Goal: Find specific page/section: Find specific page/section

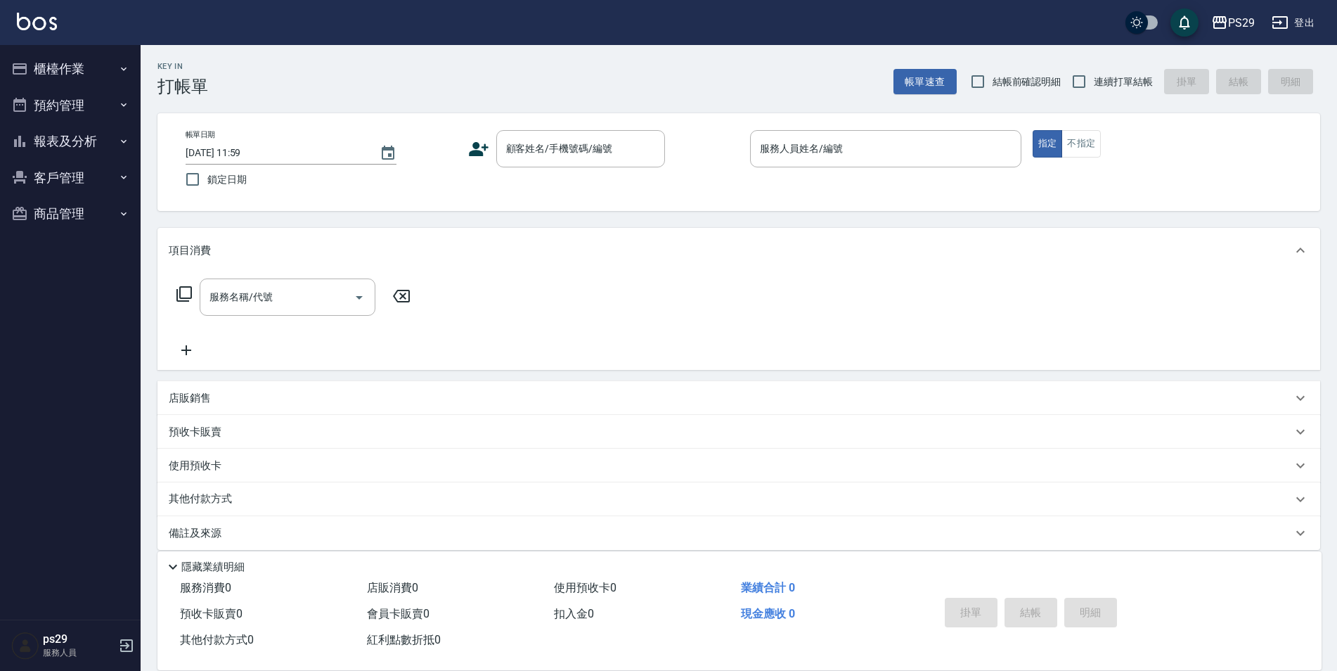
click at [6, 51] on button "櫃檯作業" at bounding box center [70, 69] width 129 height 37
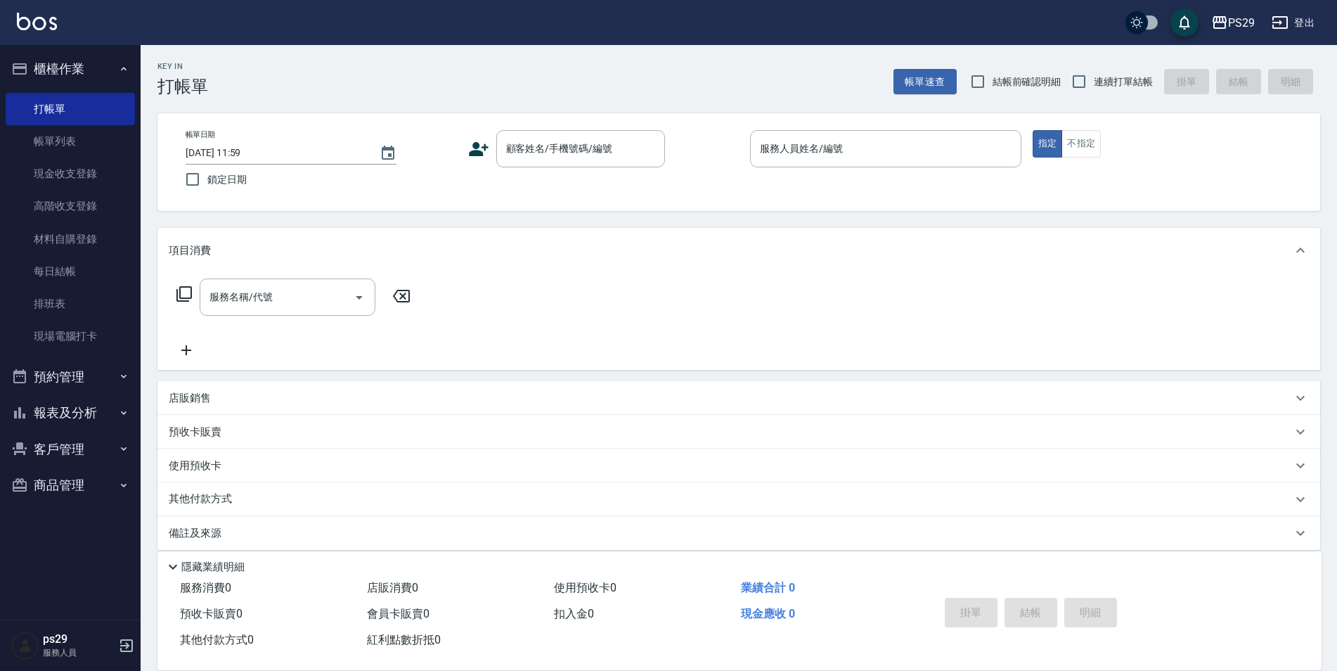
click at [6, 51] on button "櫃檯作業" at bounding box center [70, 69] width 129 height 37
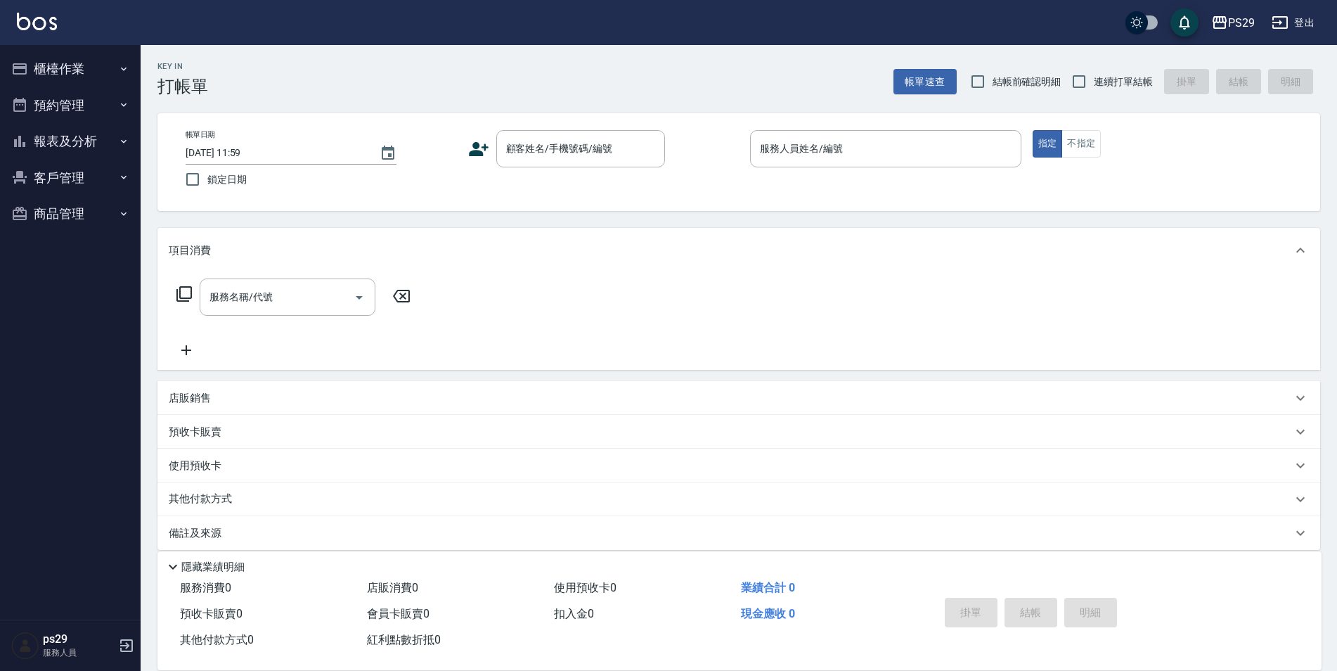
click at [6, 51] on button "櫃檯作業" at bounding box center [70, 69] width 129 height 37
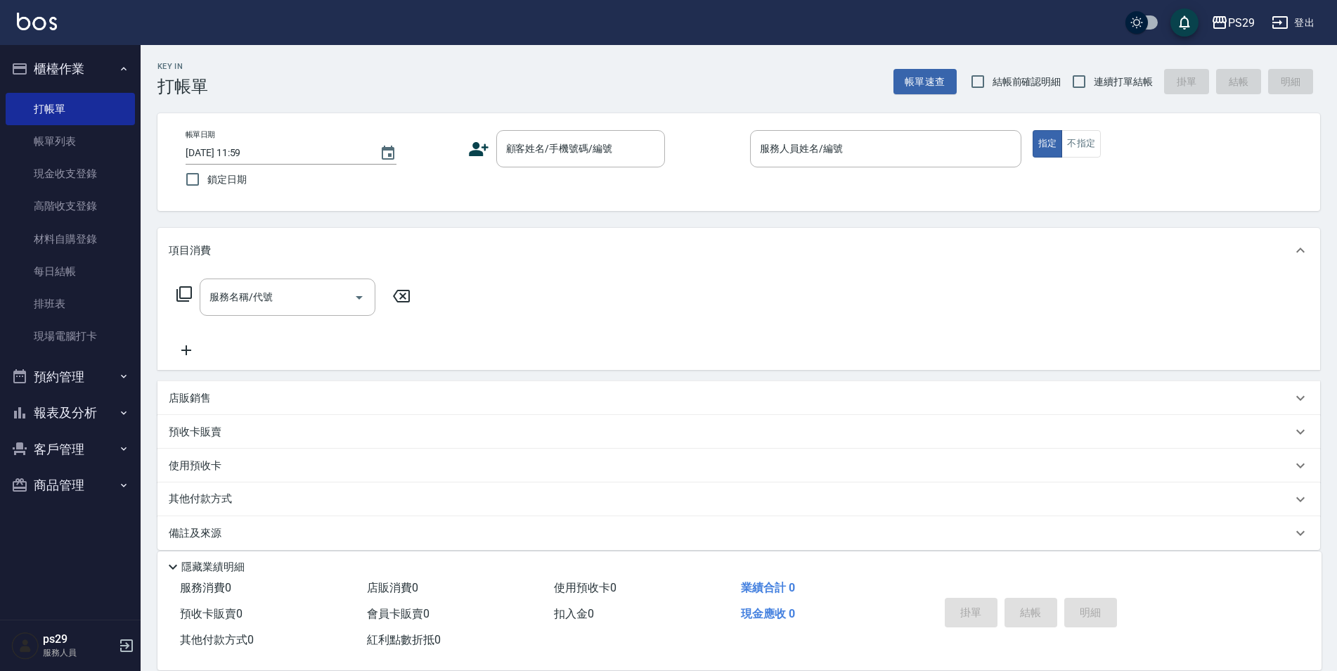
click at [6, 51] on button "櫃檯作業" at bounding box center [70, 69] width 129 height 37
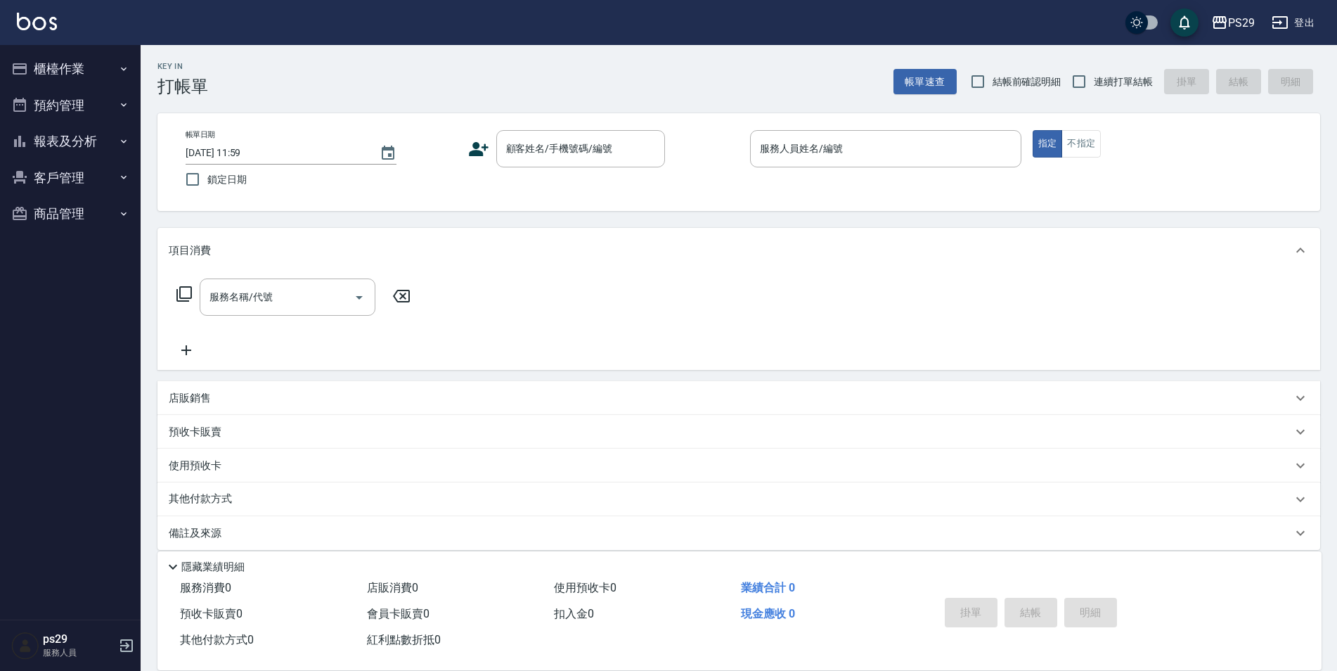
click at [6, 51] on button "櫃檯作業" at bounding box center [70, 69] width 129 height 37
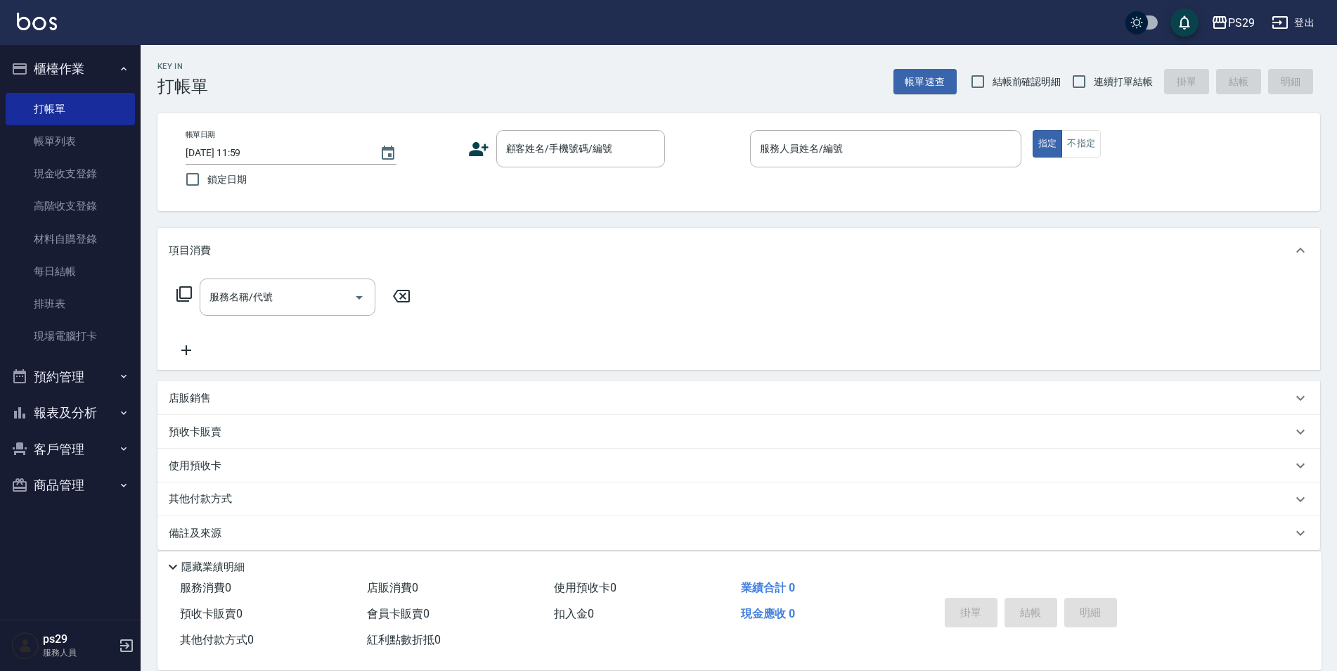
click at [6, 51] on button "櫃檯作業" at bounding box center [70, 69] width 129 height 37
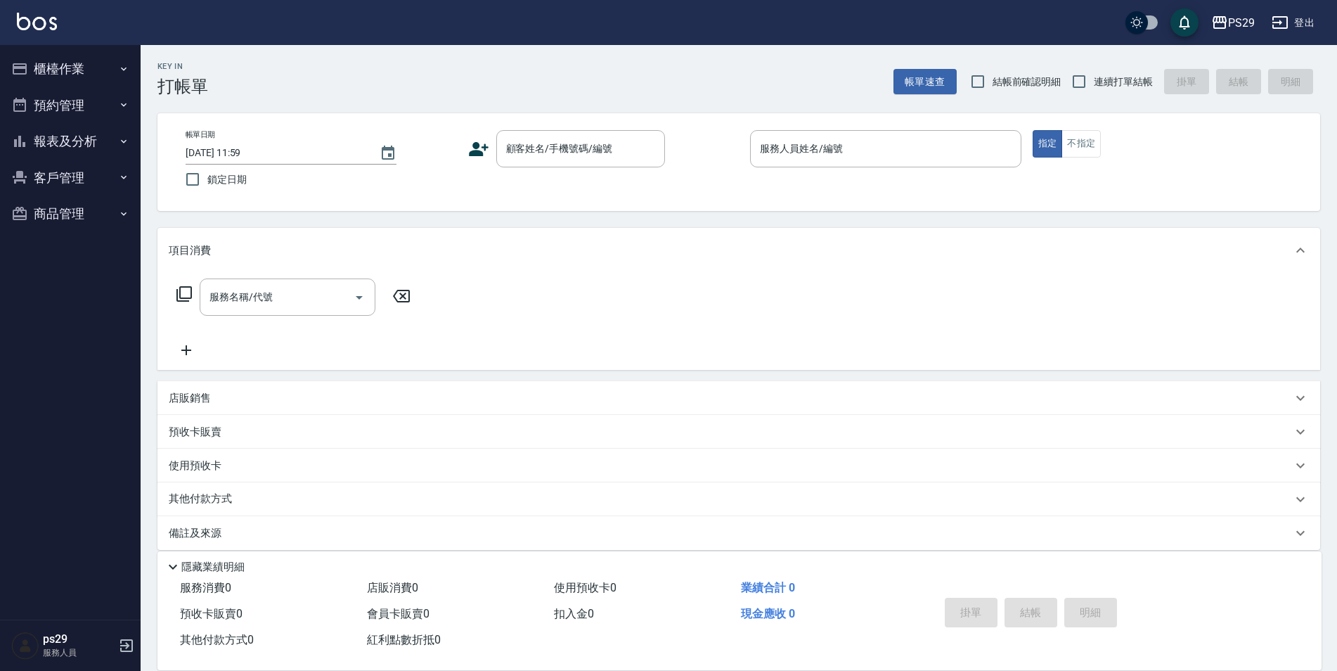
click at [6, 51] on button "櫃檯作業" at bounding box center [70, 69] width 129 height 37
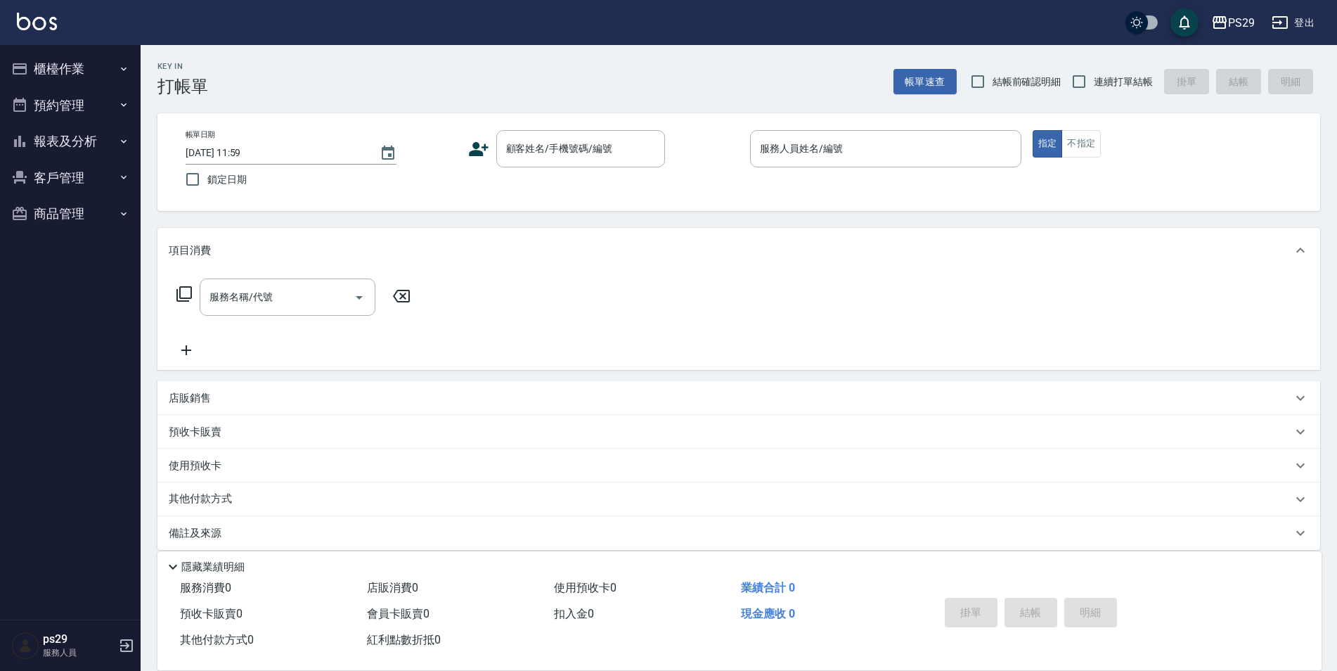
click at [6, 51] on button "櫃檯作業" at bounding box center [70, 69] width 129 height 37
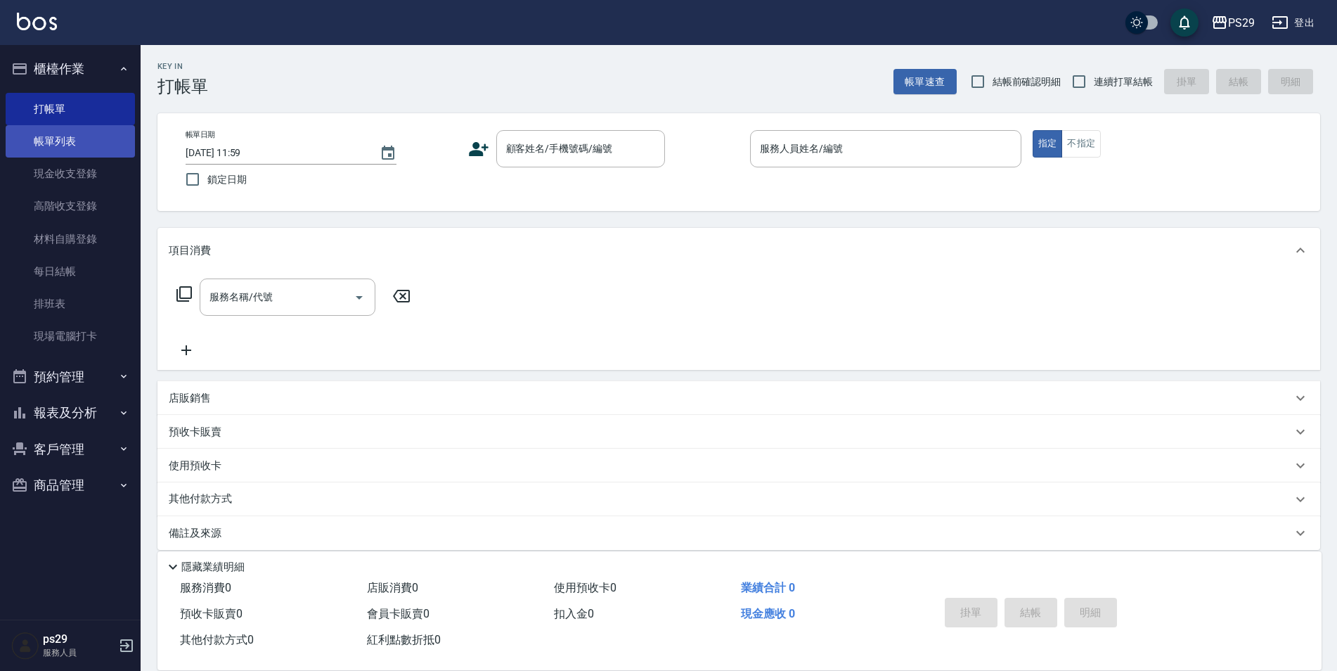
click at [6, 51] on button "櫃檯作業" at bounding box center [70, 69] width 129 height 37
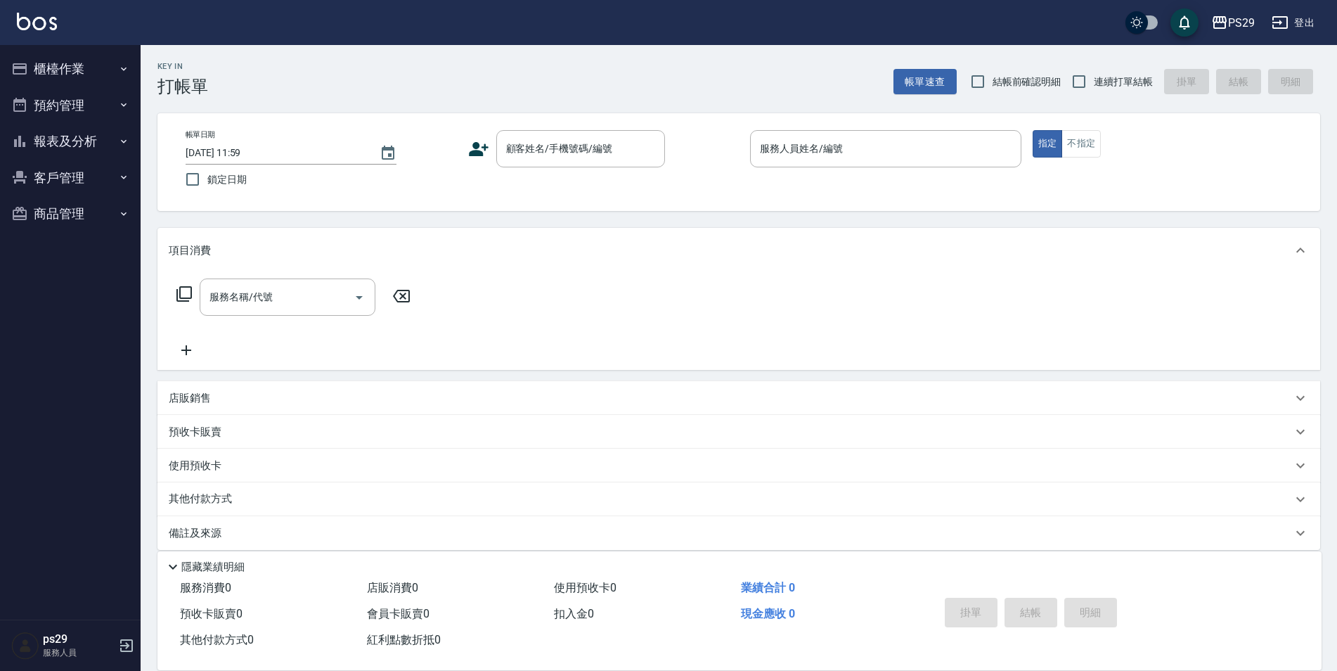
click at [6, 51] on button "櫃檯作業" at bounding box center [70, 69] width 129 height 37
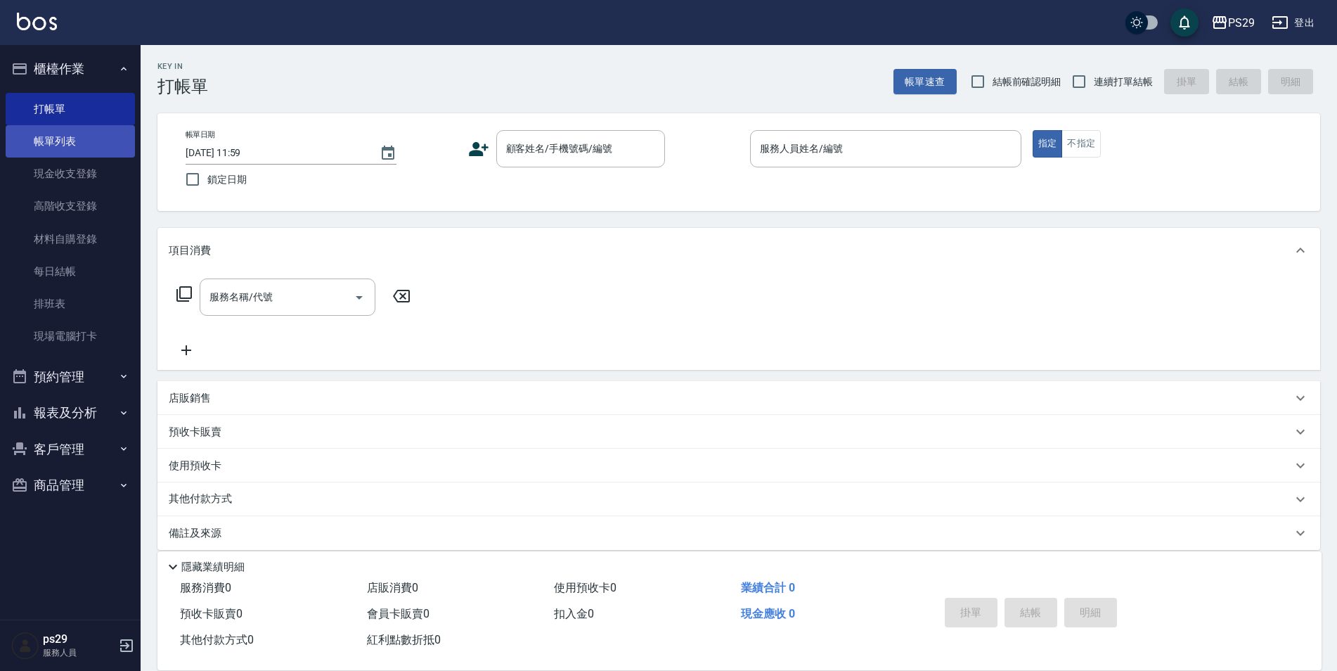
click at [6, 51] on button "櫃檯作業" at bounding box center [70, 69] width 129 height 37
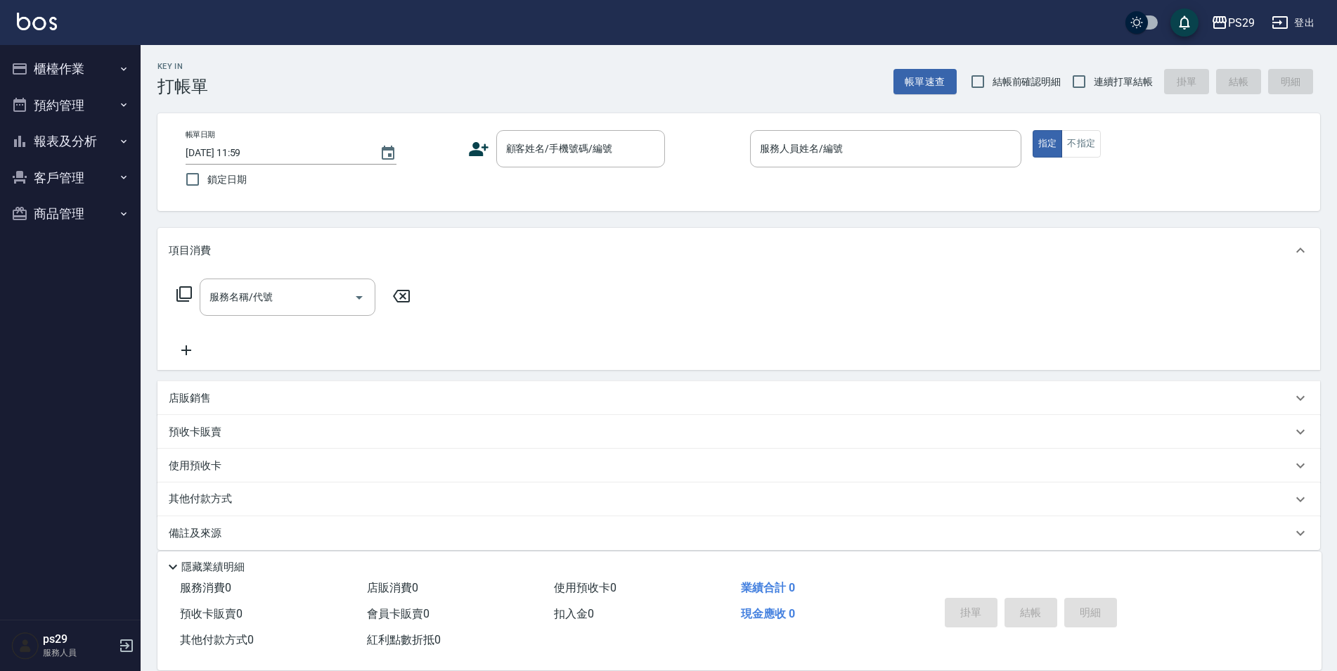
click at [6, 51] on button "櫃檯作業" at bounding box center [70, 69] width 129 height 37
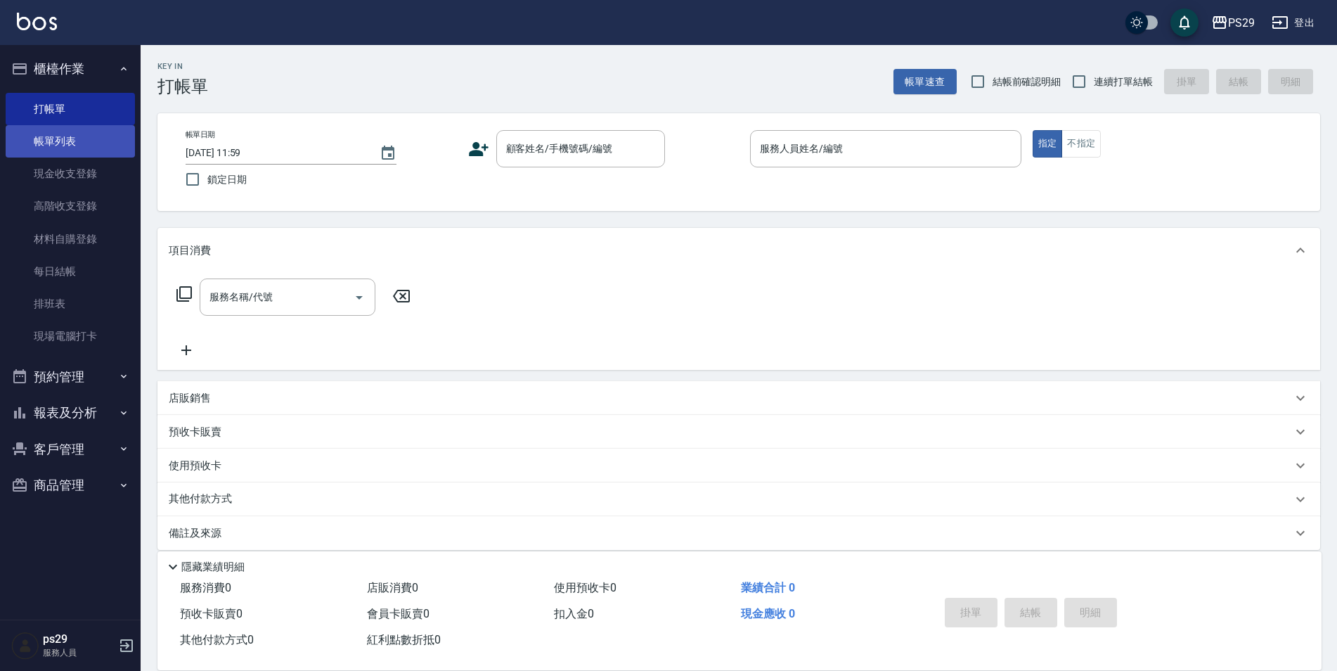
click at [6, 51] on button "櫃檯作業" at bounding box center [70, 69] width 129 height 37
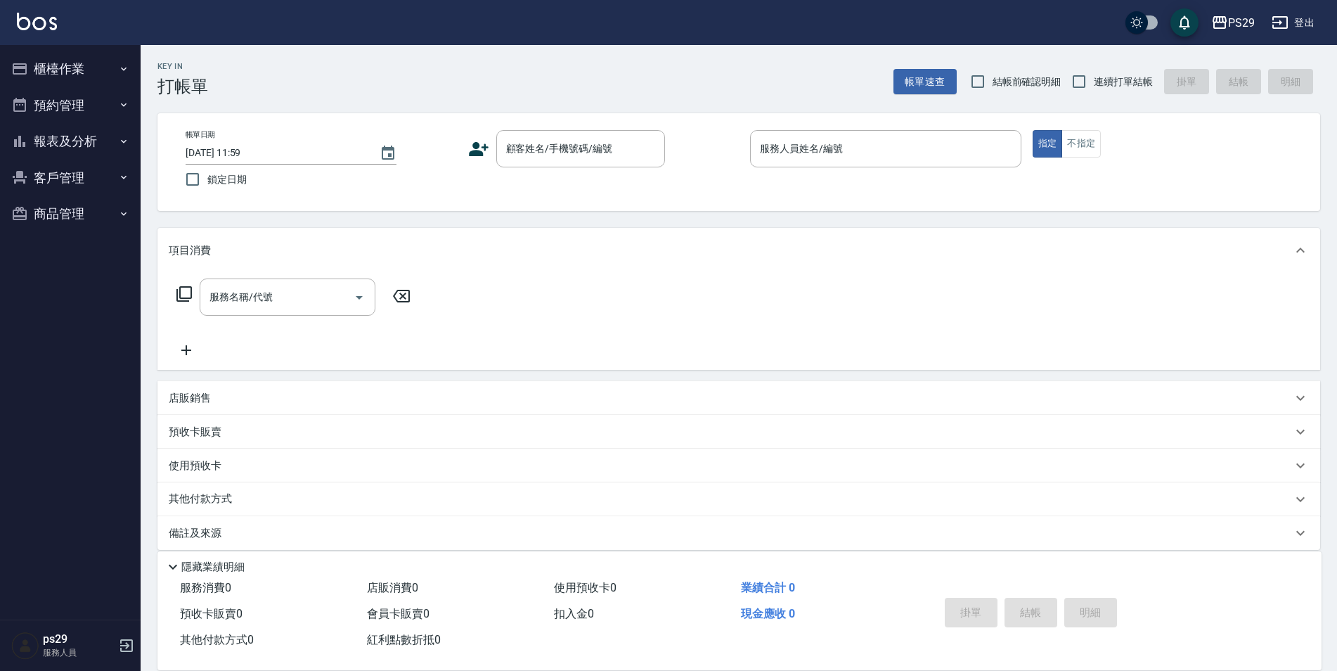
click at [6, 51] on button "櫃檯作業" at bounding box center [70, 69] width 129 height 37
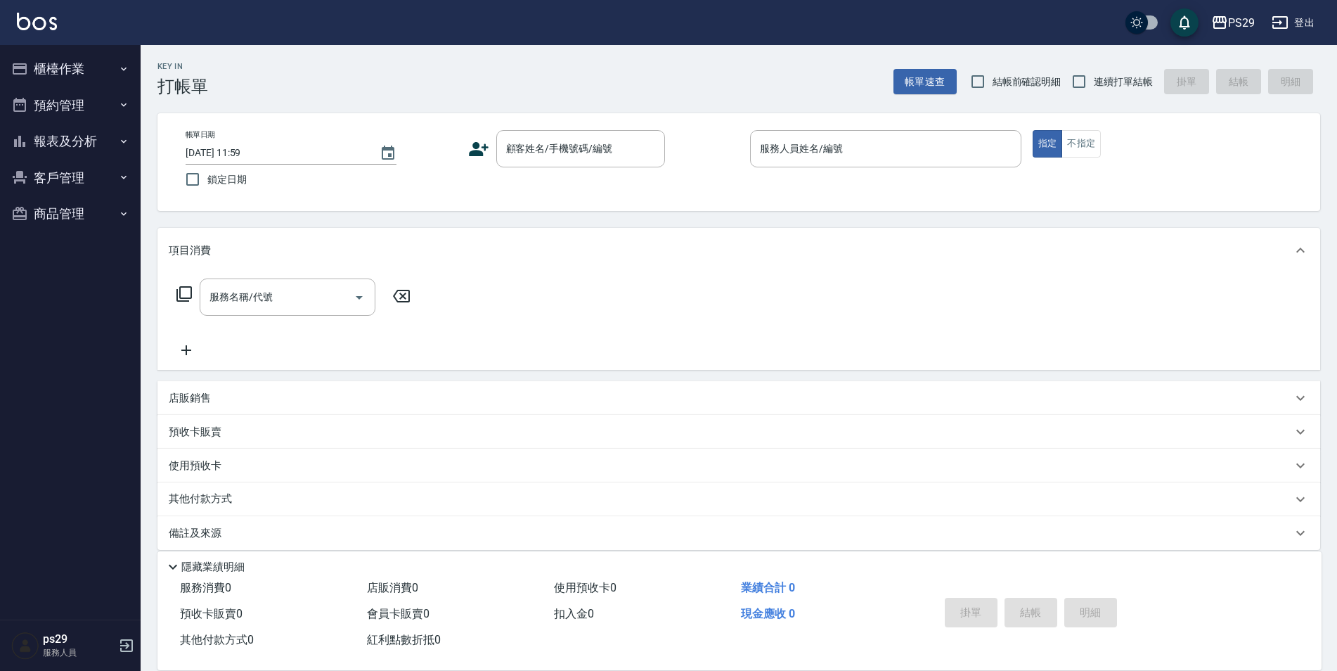
click at [6, 51] on button "櫃檯作業" at bounding box center [70, 69] width 129 height 37
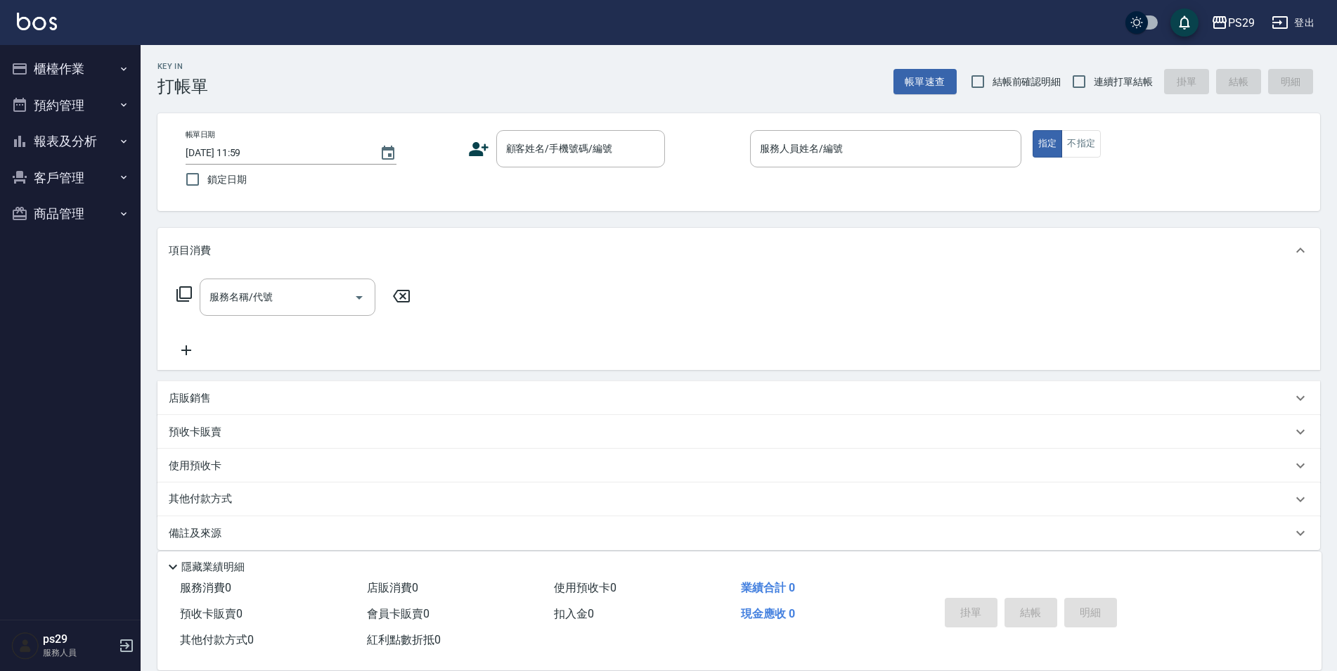
click at [6, 51] on button "櫃檯作業" at bounding box center [70, 69] width 129 height 37
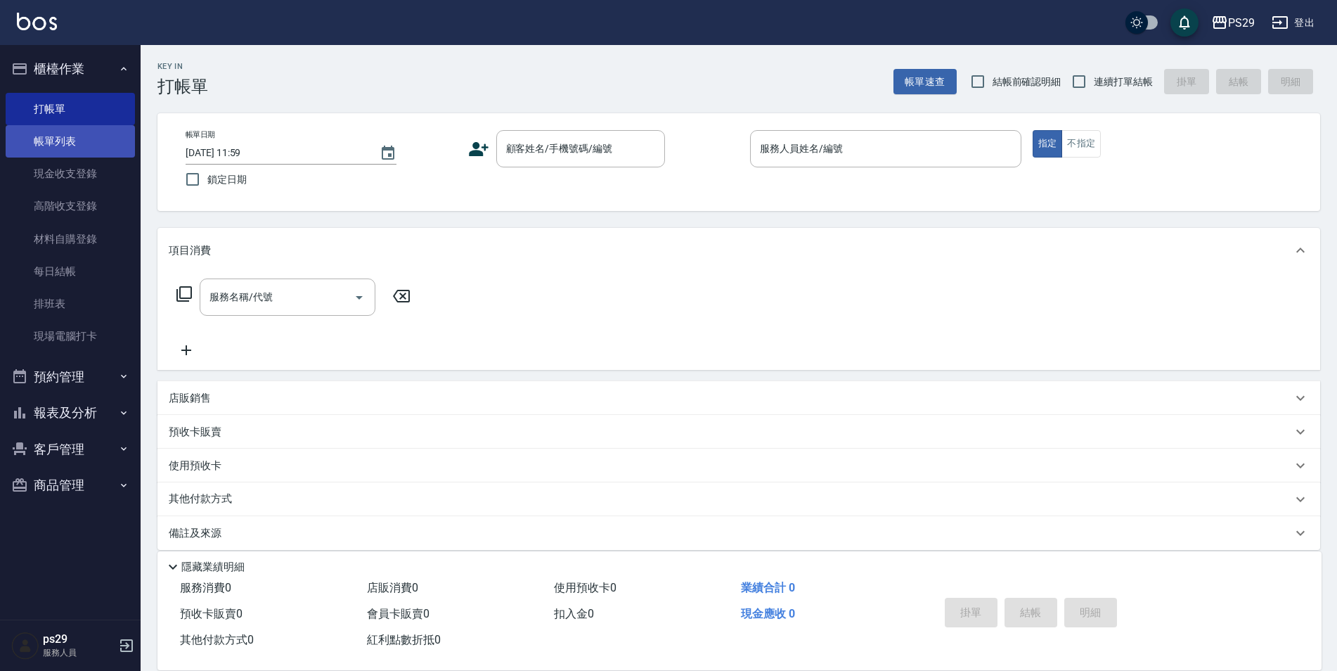
click at [6, 51] on button "櫃檯作業" at bounding box center [70, 69] width 129 height 37
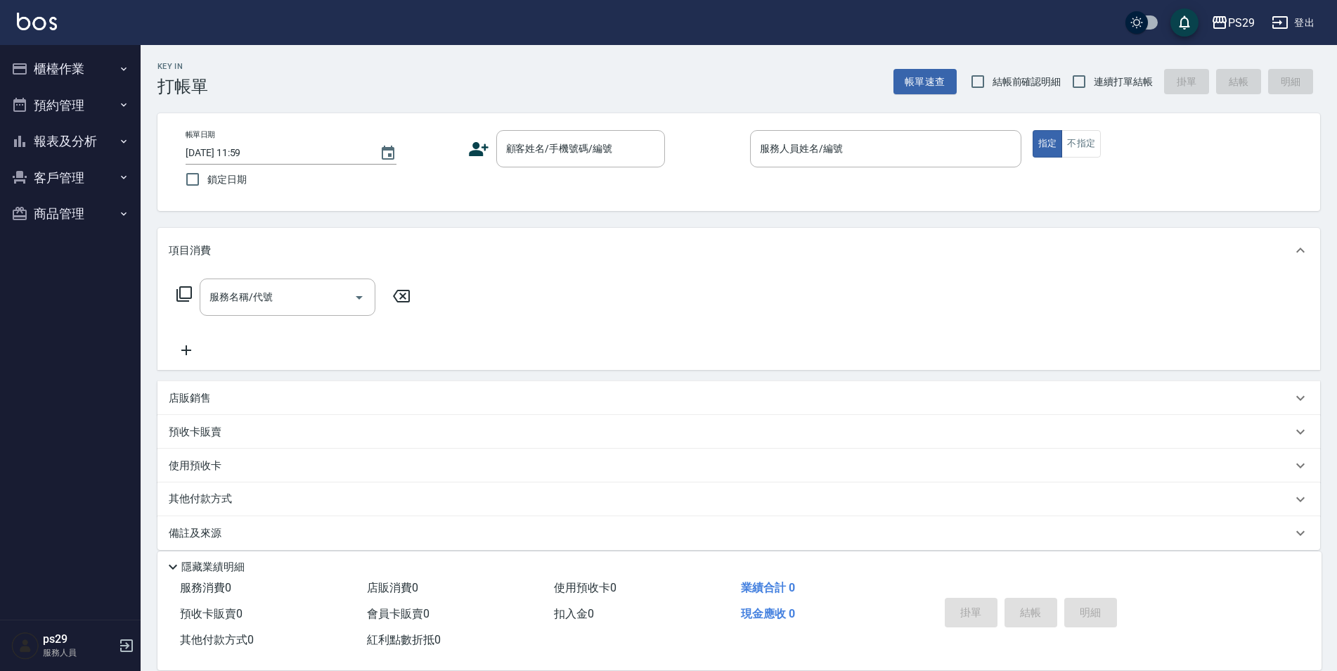
click at [6, 51] on button "櫃檯作業" at bounding box center [70, 69] width 129 height 37
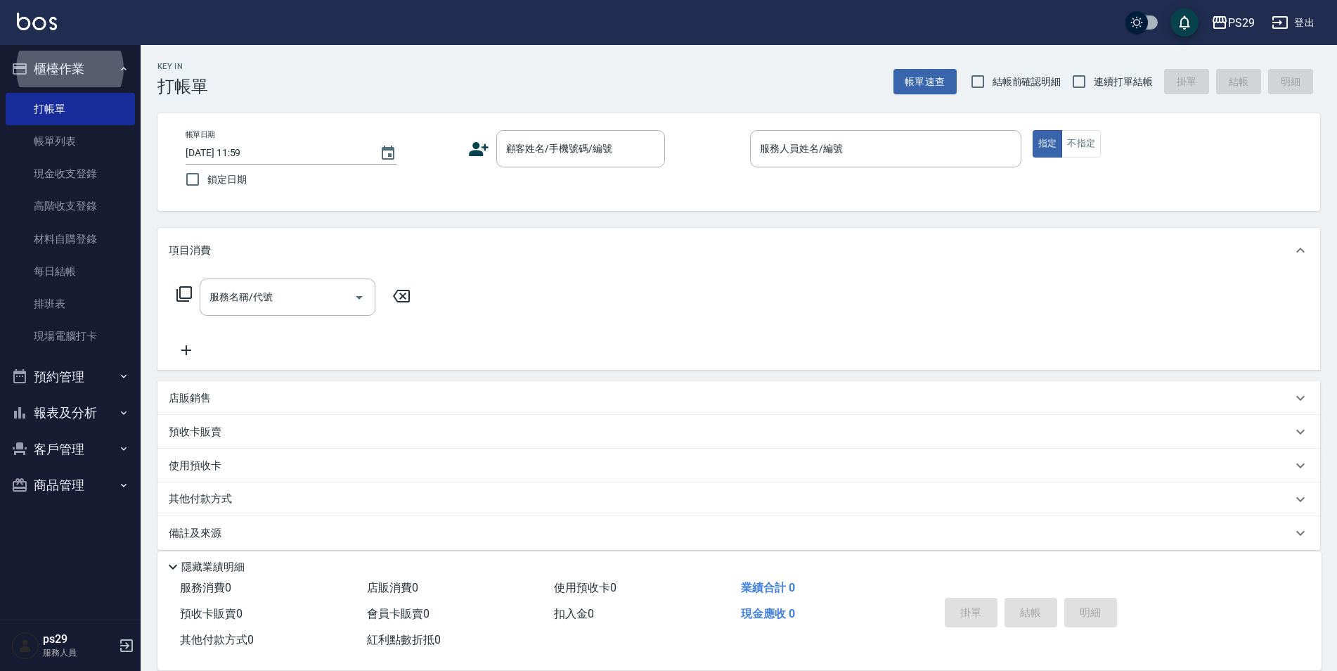
click at [6, 51] on button "櫃檯作業" at bounding box center [70, 69] width 129 height 37
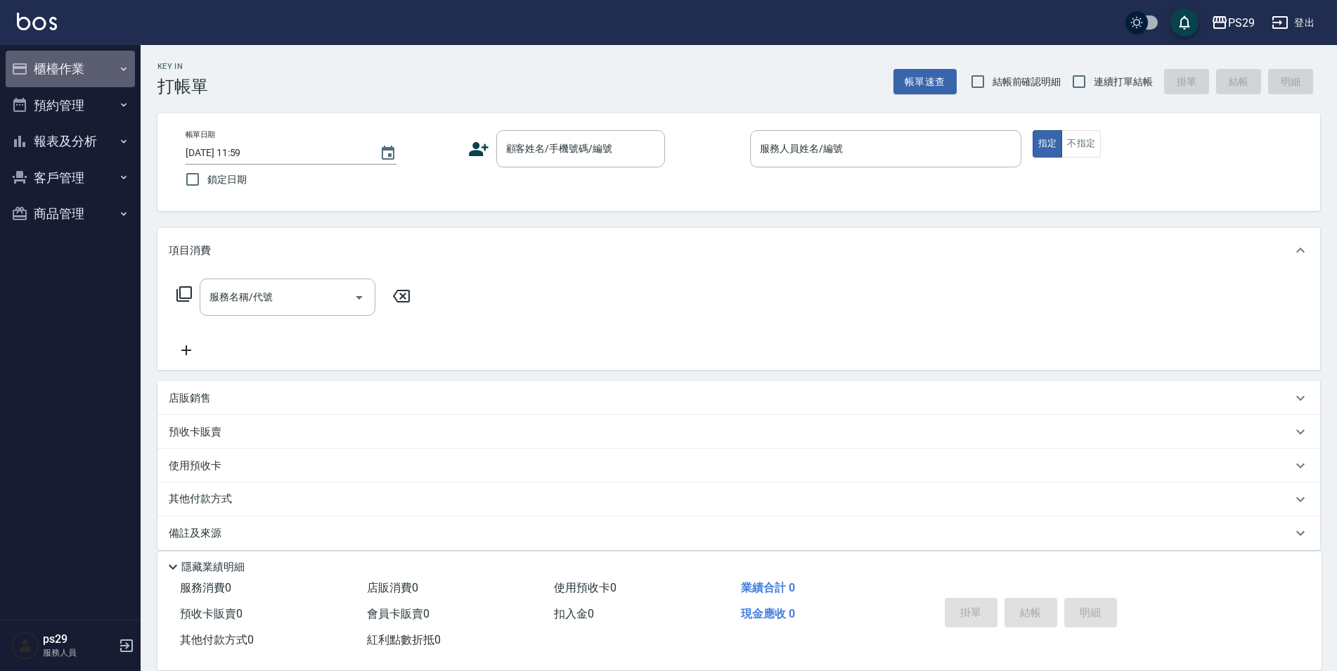
click at [6, 51] on button "櫃檯作業" at bounding box center [70, 69] width 129 height 37
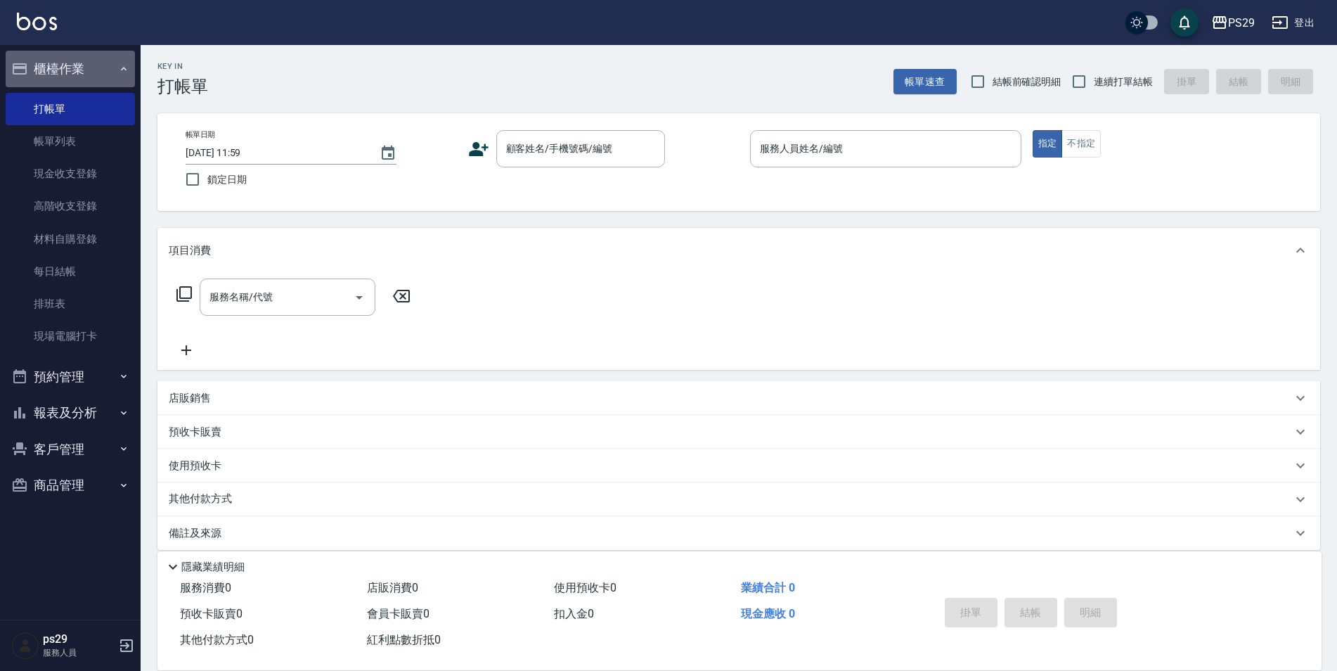
click at [6, 51] on button "櫃檯作業" at bounding box center [70, 69] width 129 height 37
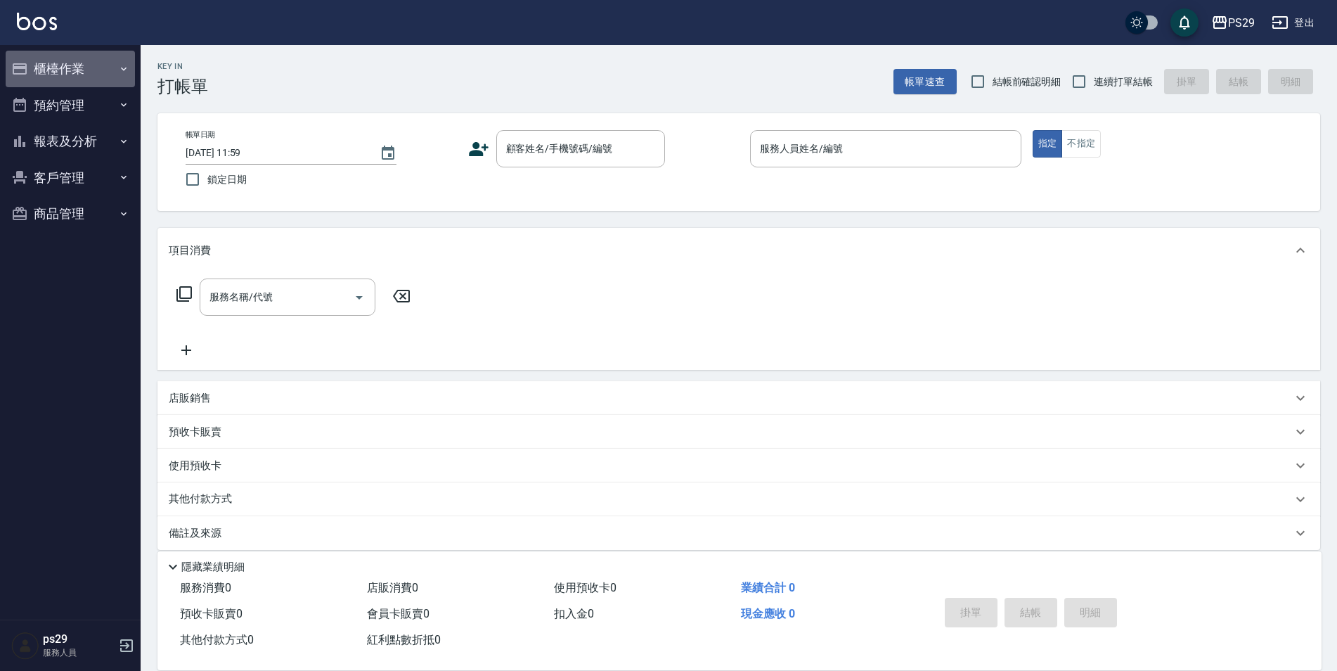
click at [6, 51] on button "櫃檯作業" at bounding box center [70, 69] width 129 height 37
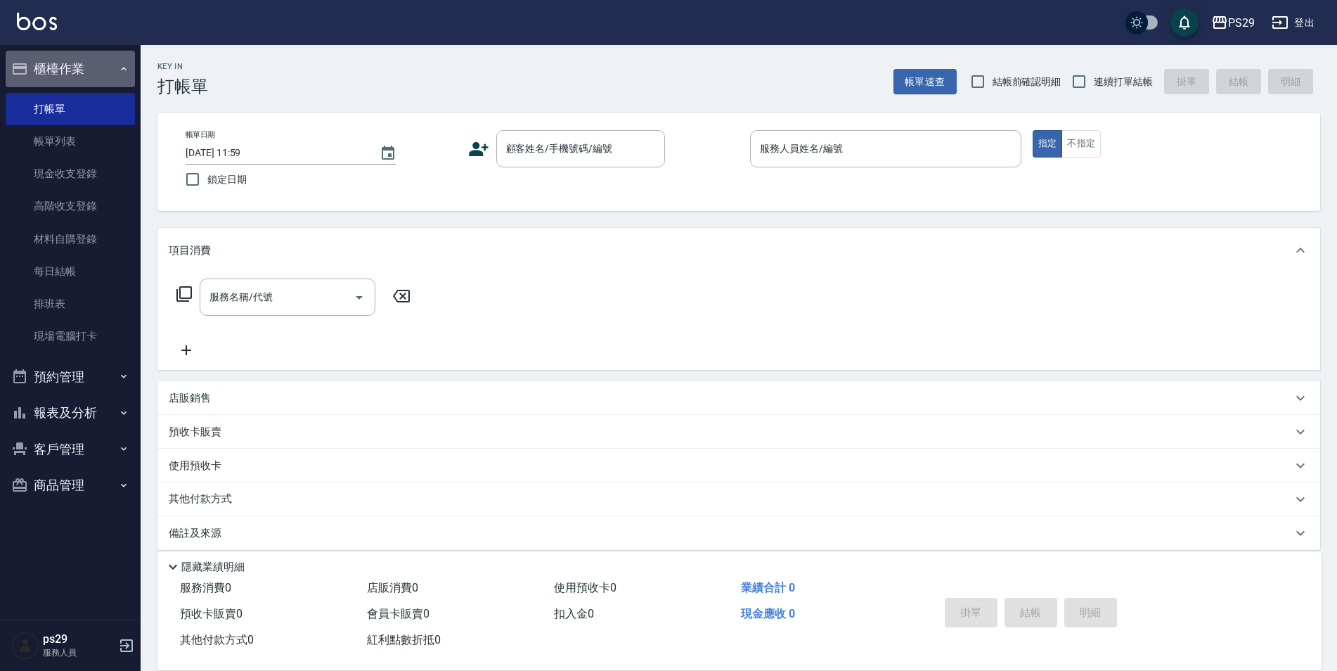
click at [6, 51] on button "櫃檯作業" at bounding box center [70, 69] width 129 height 37
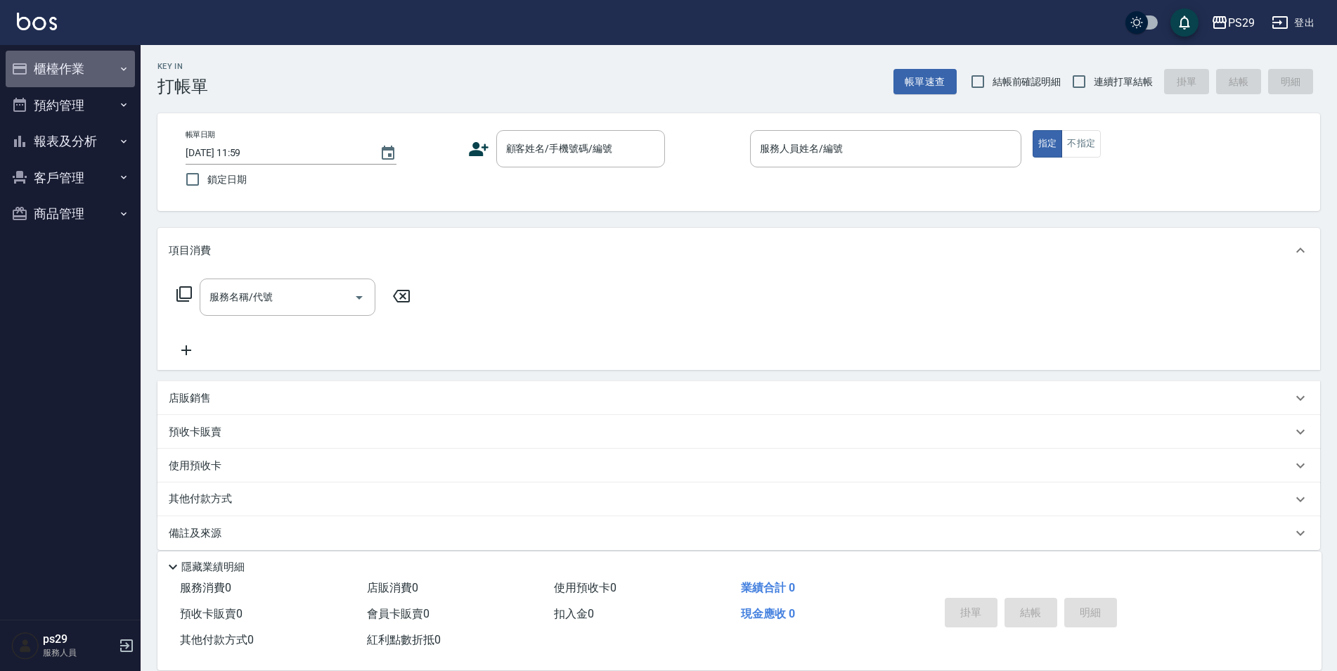
click at [6, 51] on button "櫃檯作業" at bounding box center [70, 69] width 129 height 37
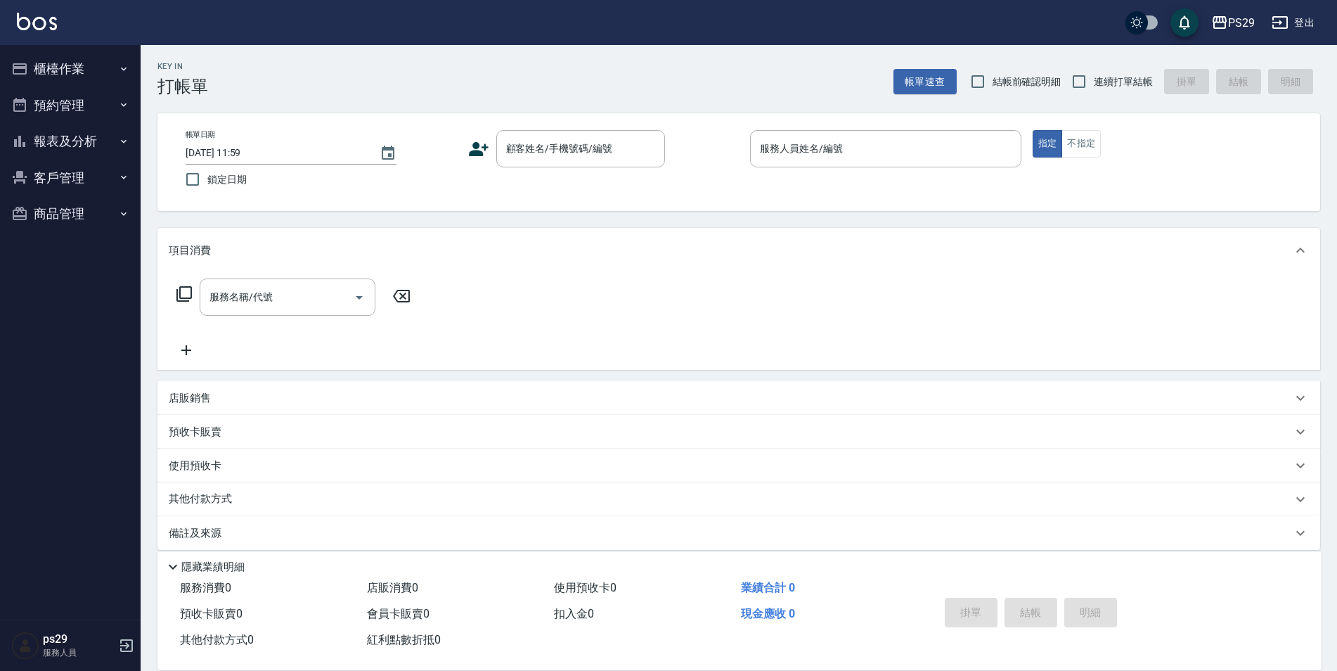
click at [6, 51] on button "櫃檯作業" at bounding box center [70, 69] width 129 height 37
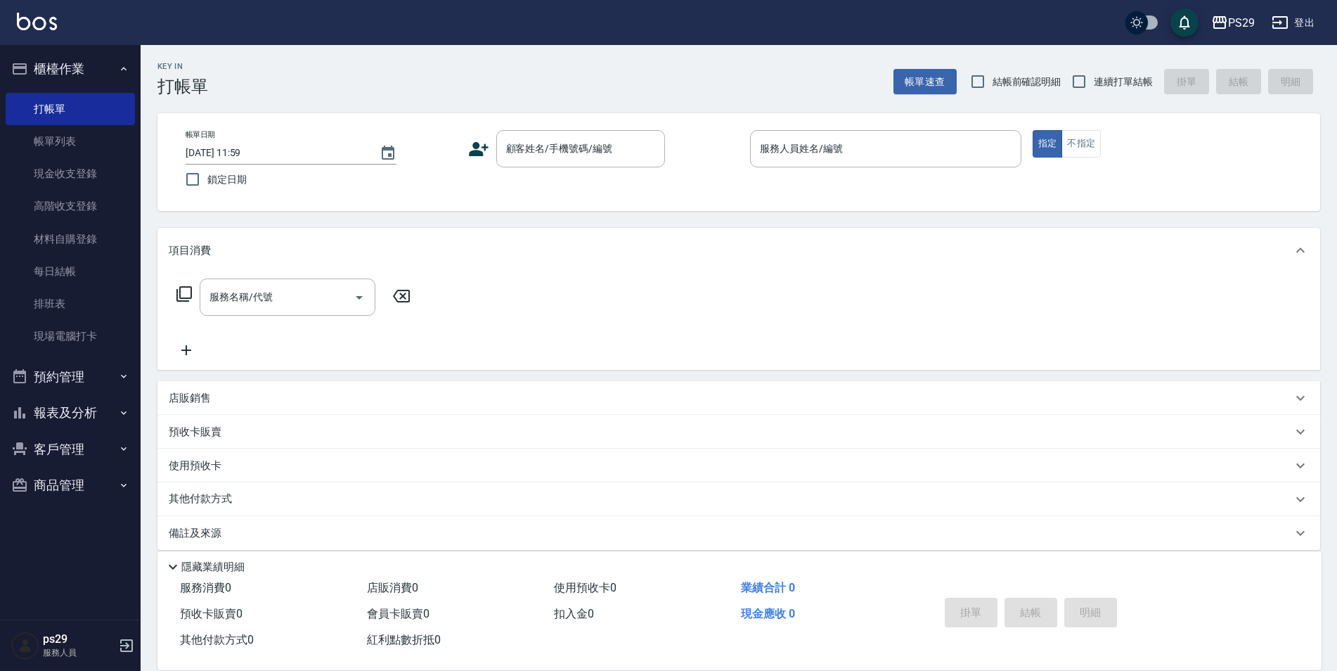
click at [6, 51] on button "櫃檯作業" at bounding box center [70, 69] width 129 height 37
